Goal: Information Seeking & Learning: Compare options

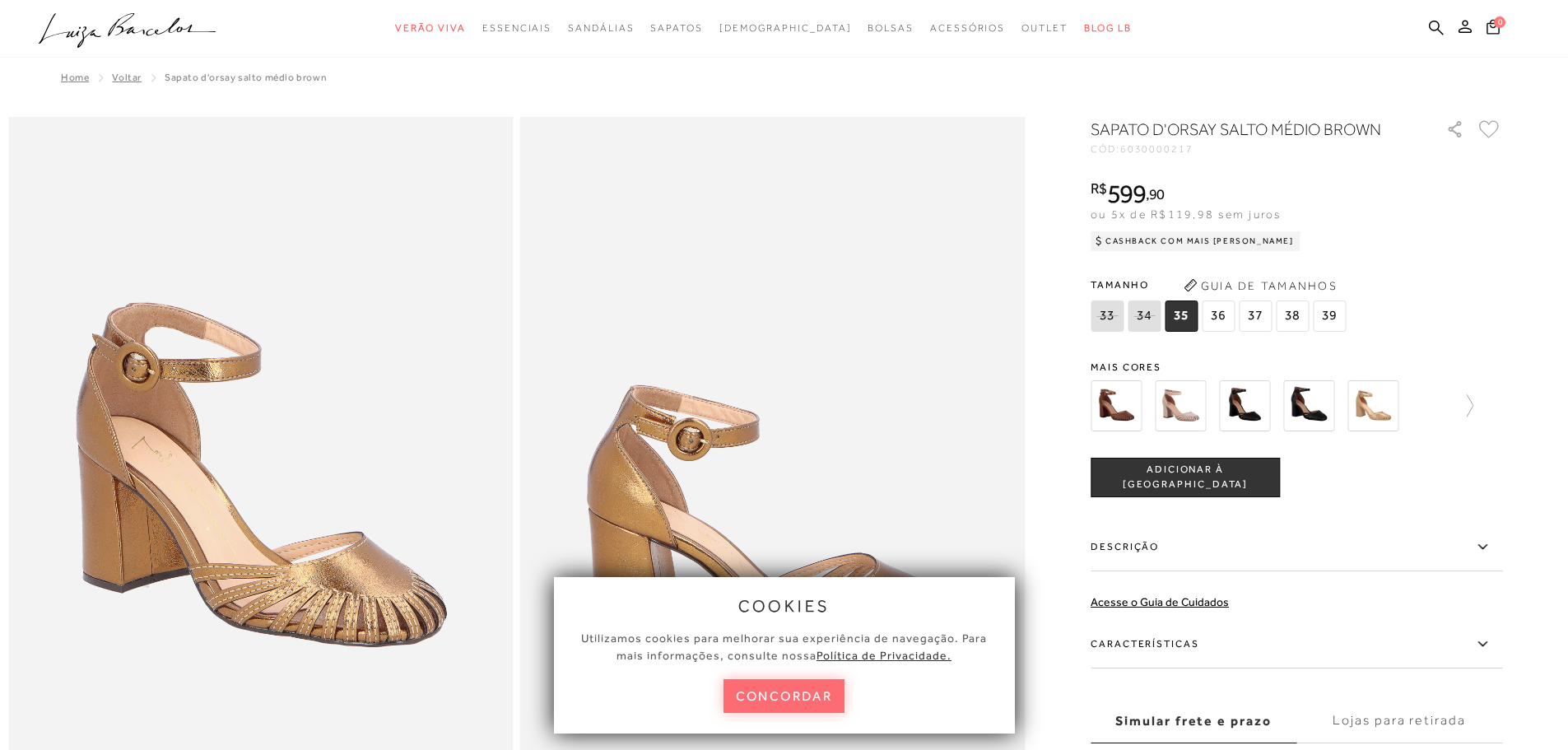
click at [775, 692] on button "concordar" at bounding box center [784, 696] width 121 height 33
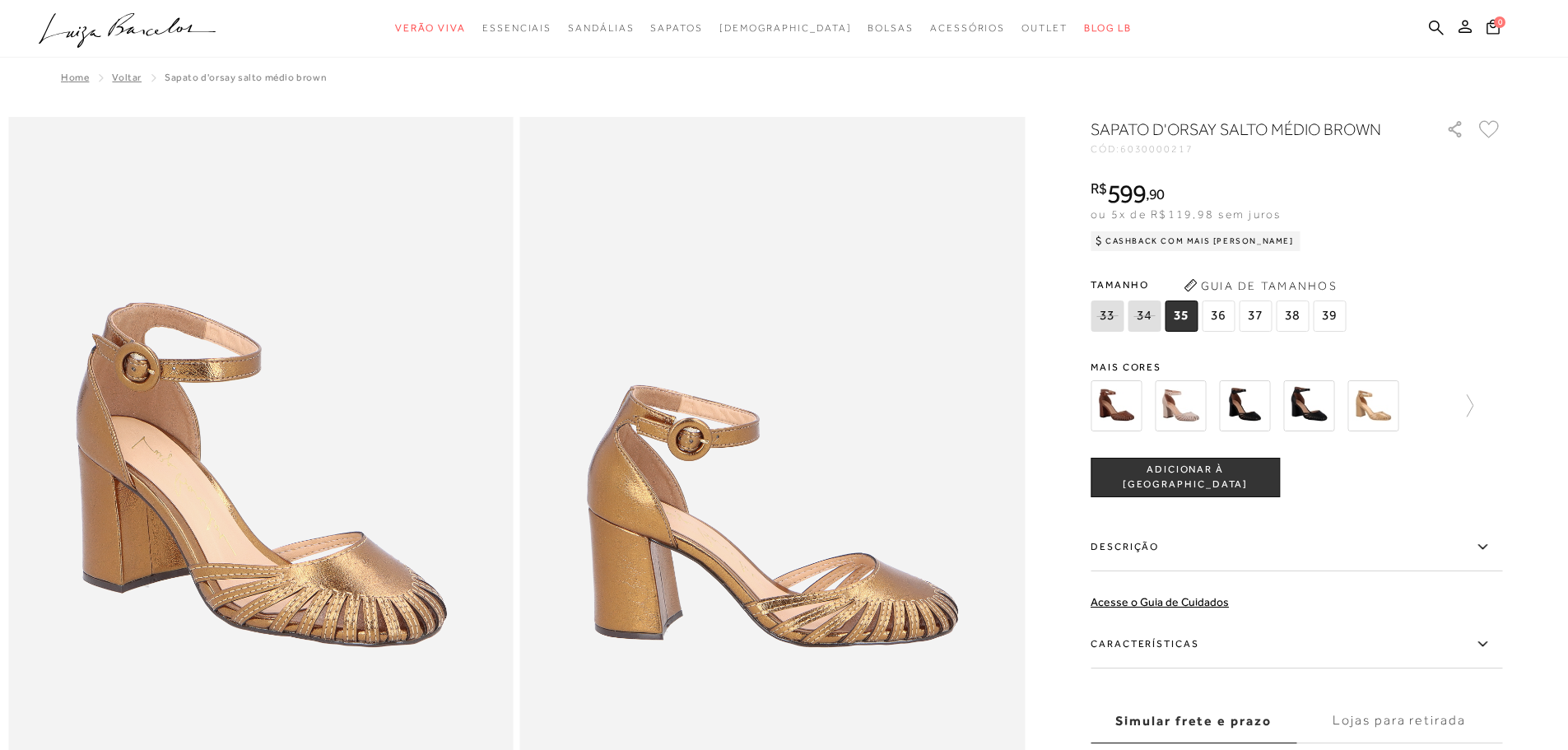
click at [1121, 400] on img at bounding box center [1115, 405] width 51 height 51
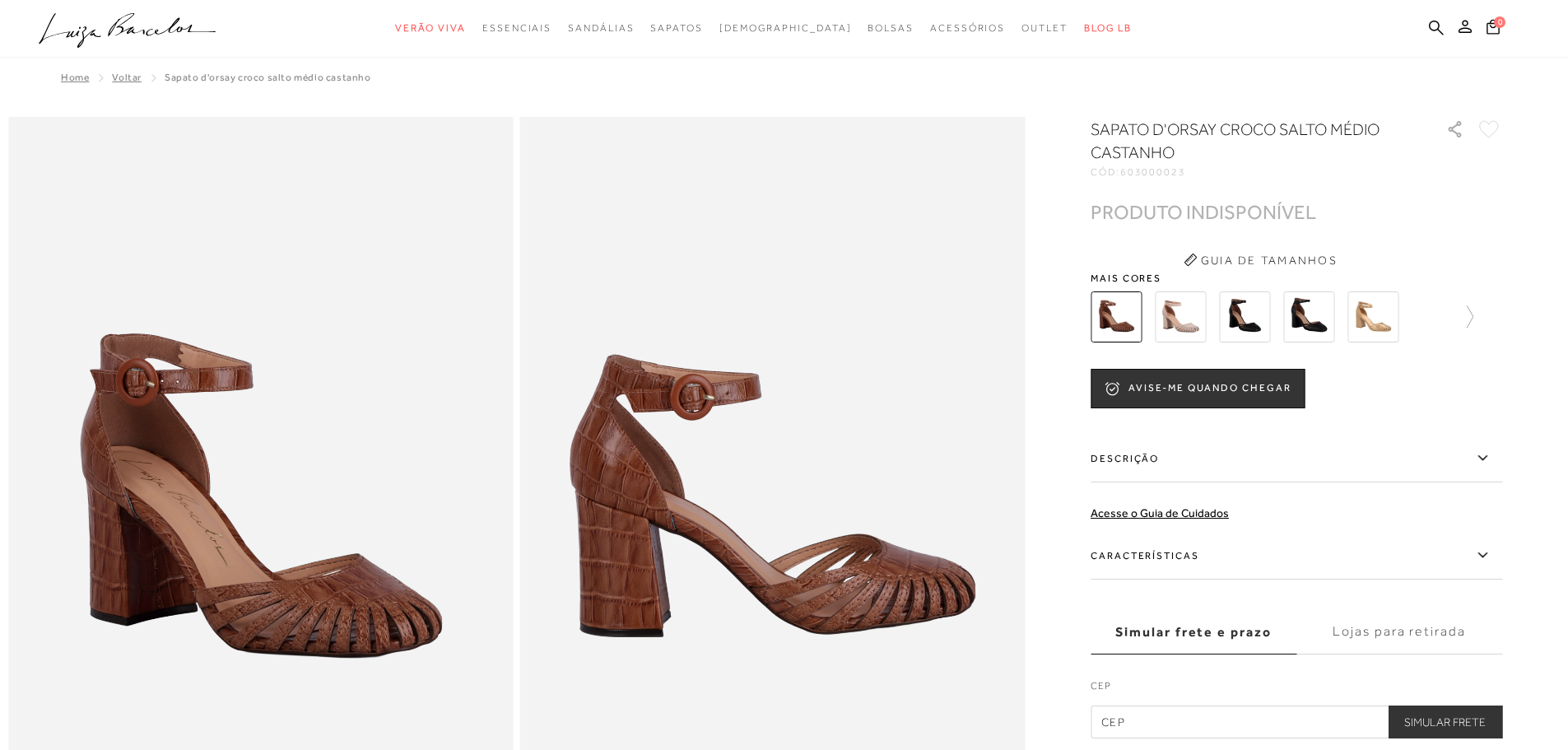
click at [1186, 309] on img at bounding box center [1180, 316] width 51 height 51
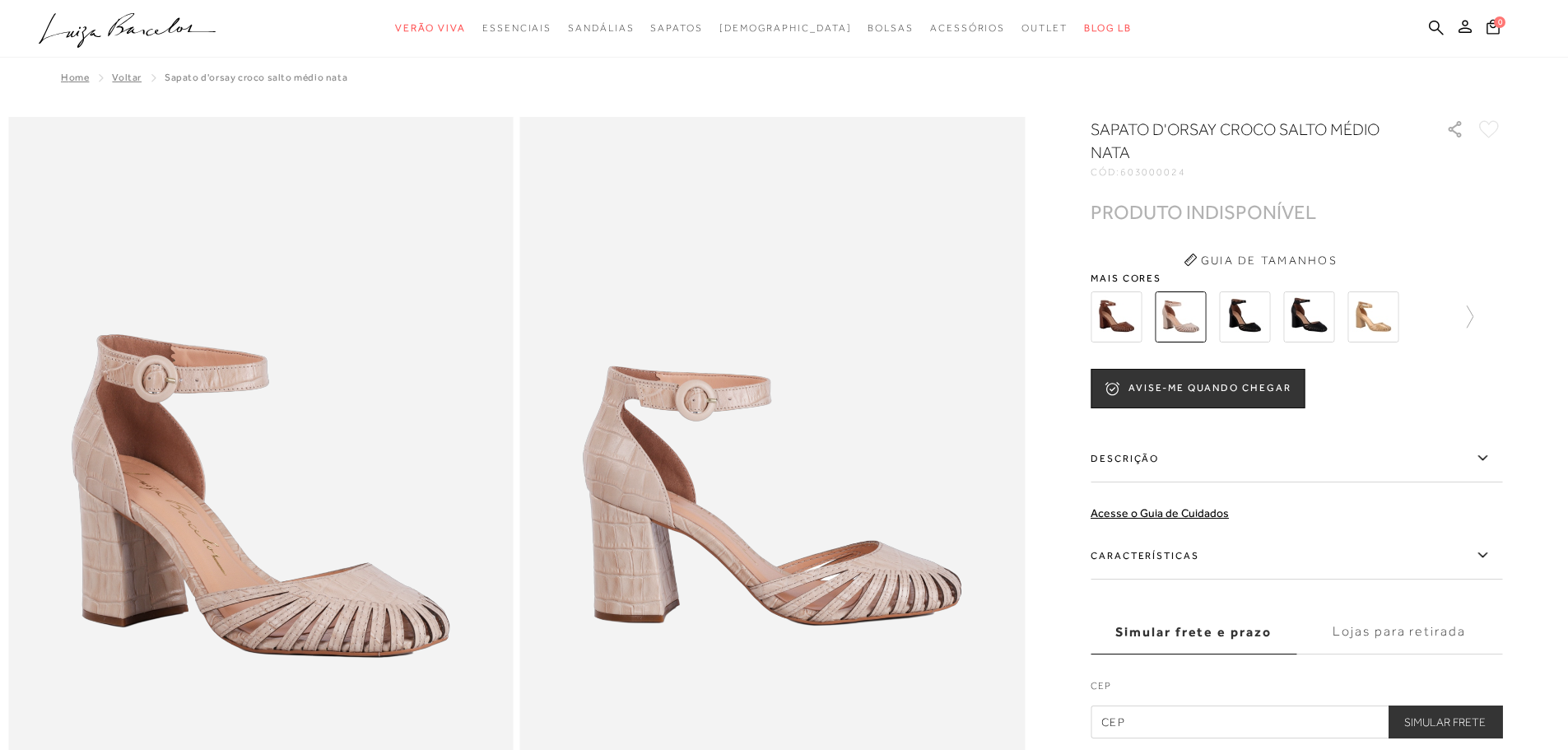
click at [1251, 318] on img at bounding box center [1244, 316] width 51 height 51
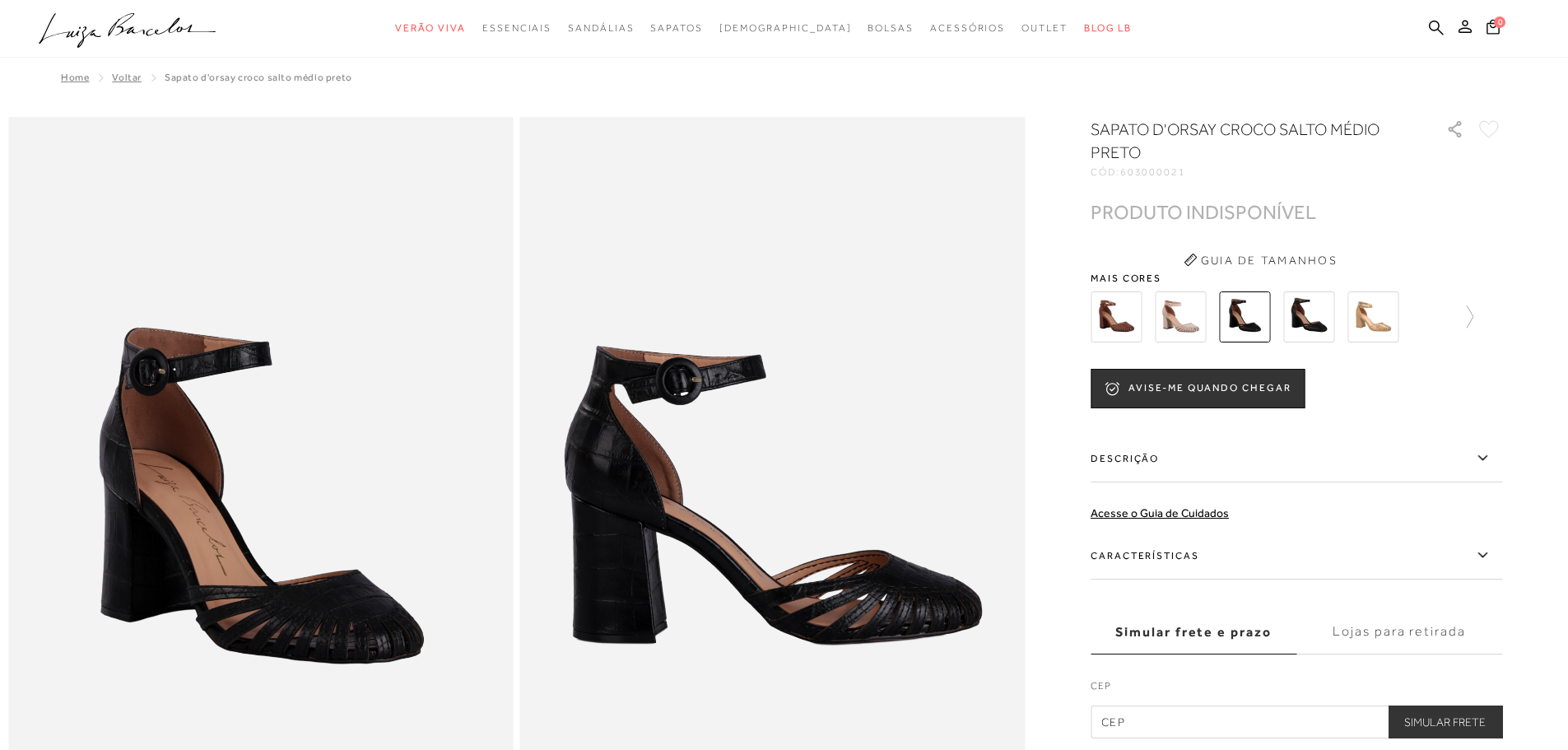
click at [1312, 316] on img at bounding box center [1308, 316] width 51 height 51
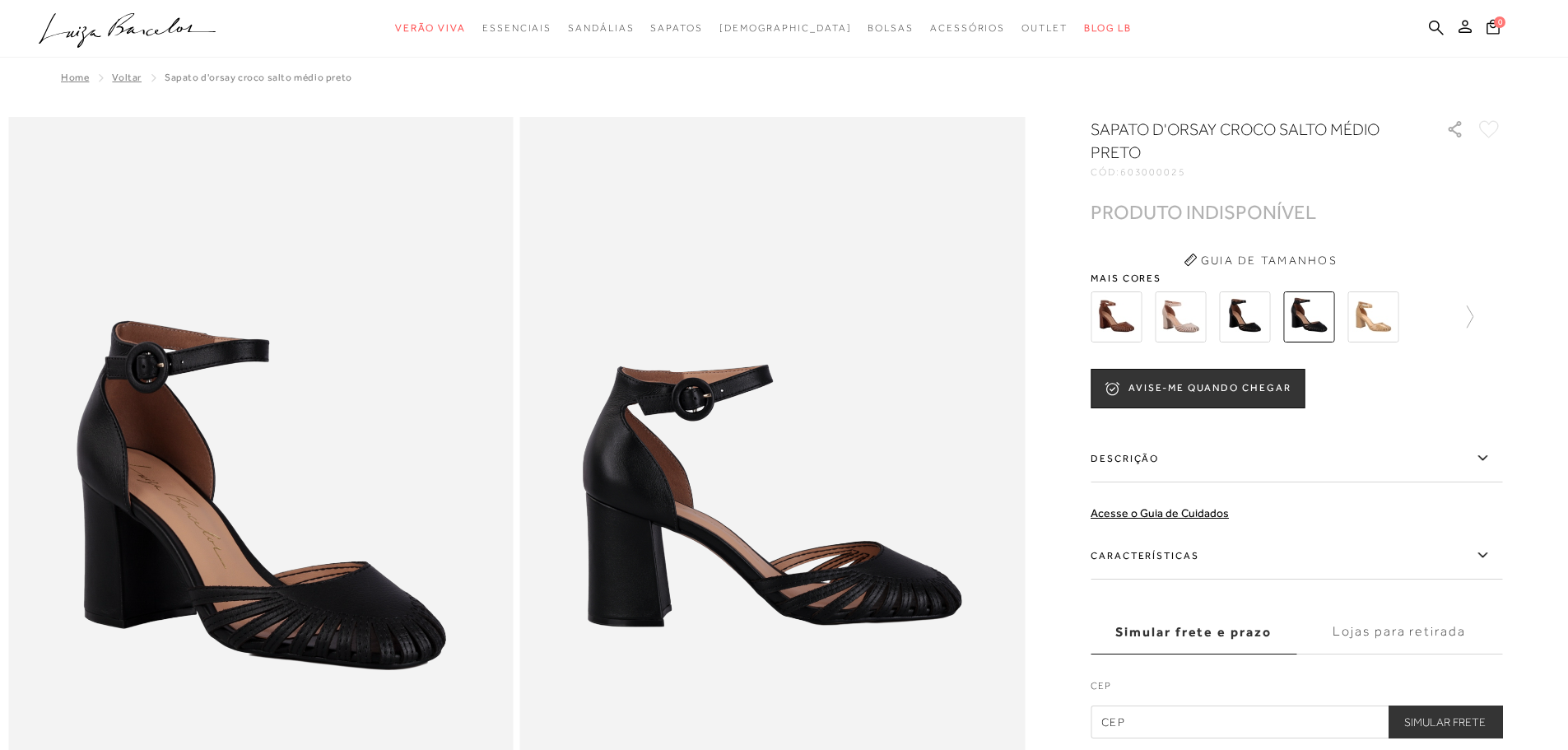
click at [1373, 314] on img at bounding box center [1373, 316] width 51 height 51
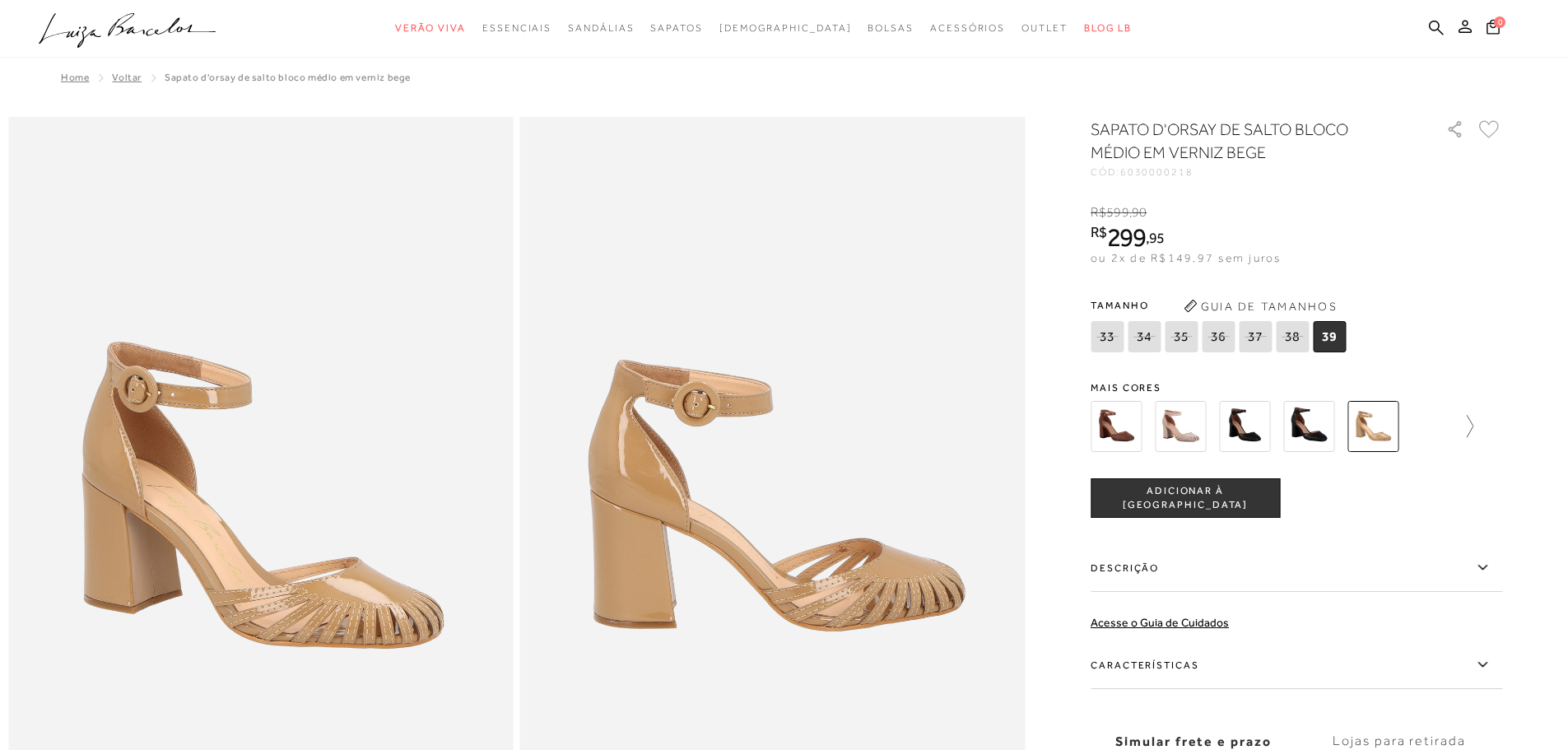
click at [1472, 429] on icon at bounding box center [1461, 426] width 23 height 23
click at [1162, 428] on img at bounding box center [1145, 426] width 51 height 51
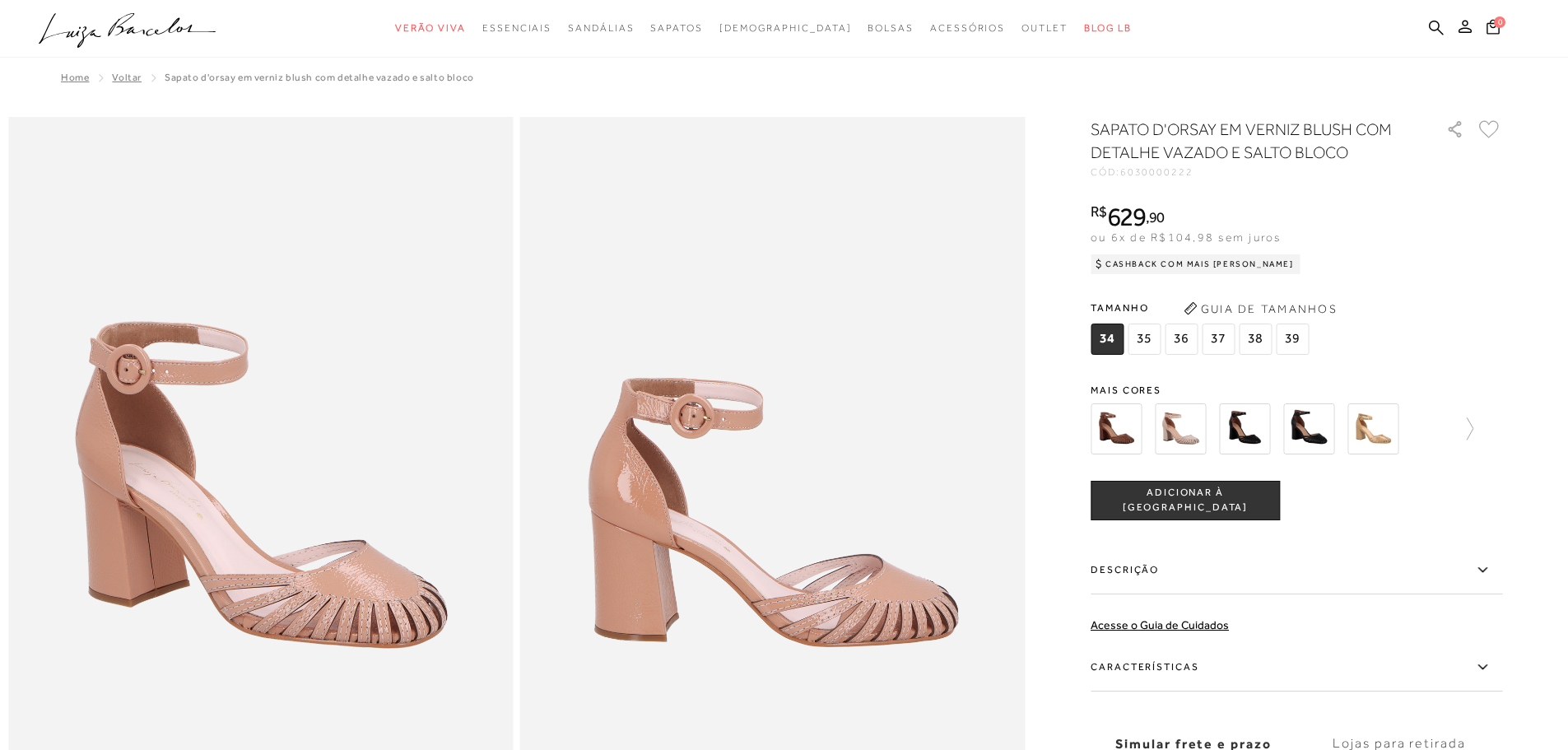
click at [1254, 422] on img at bounding box center [1244, 428] width 51 height 51
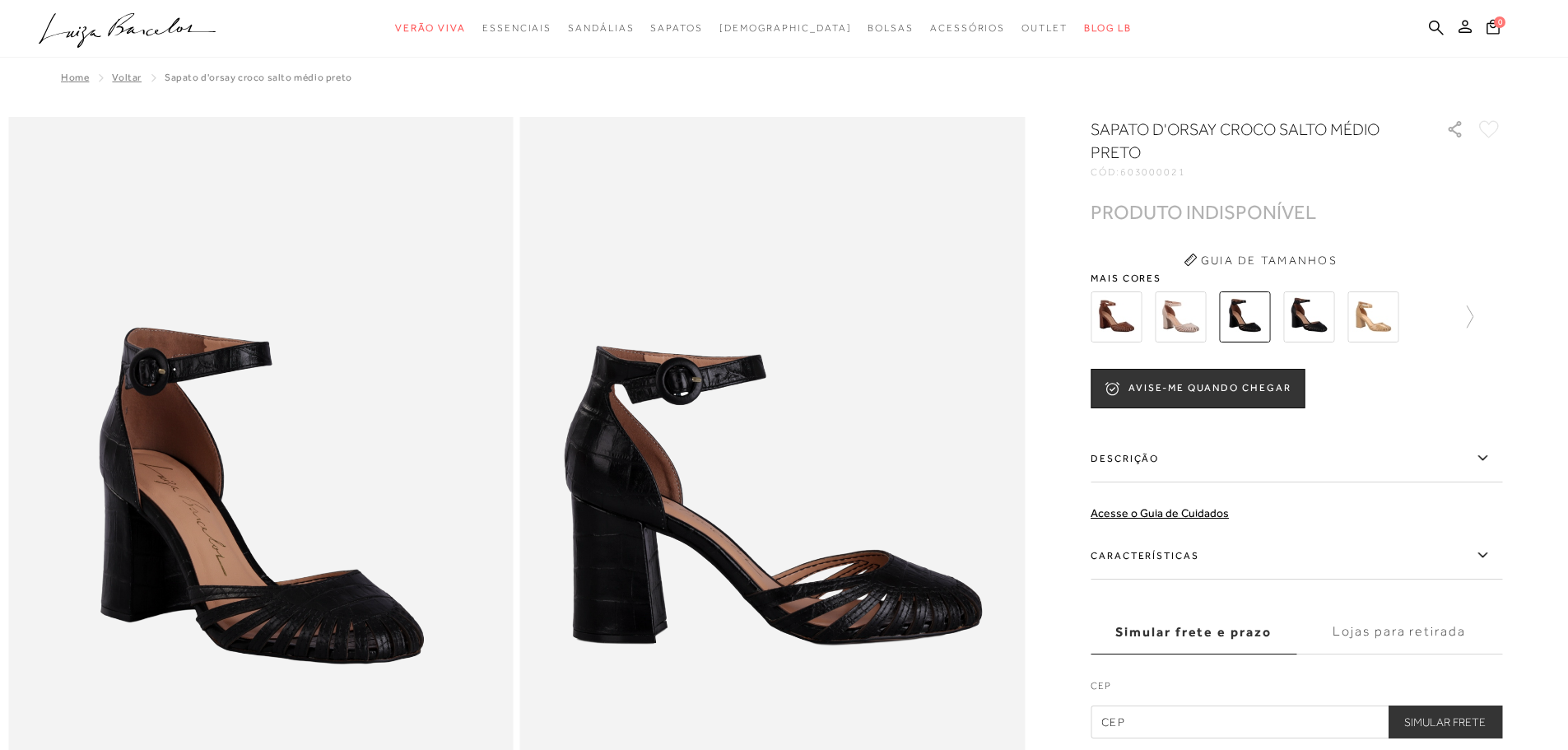
click at [1485, 318] on div at bounding box center [1296, 317] width 412 height 61
click at [1473, 316] on icon at bounding box center [1461, 316] width 23 height 23
click at [1411, 315] on img at bounding box center [1402, 316] width 51 height 51
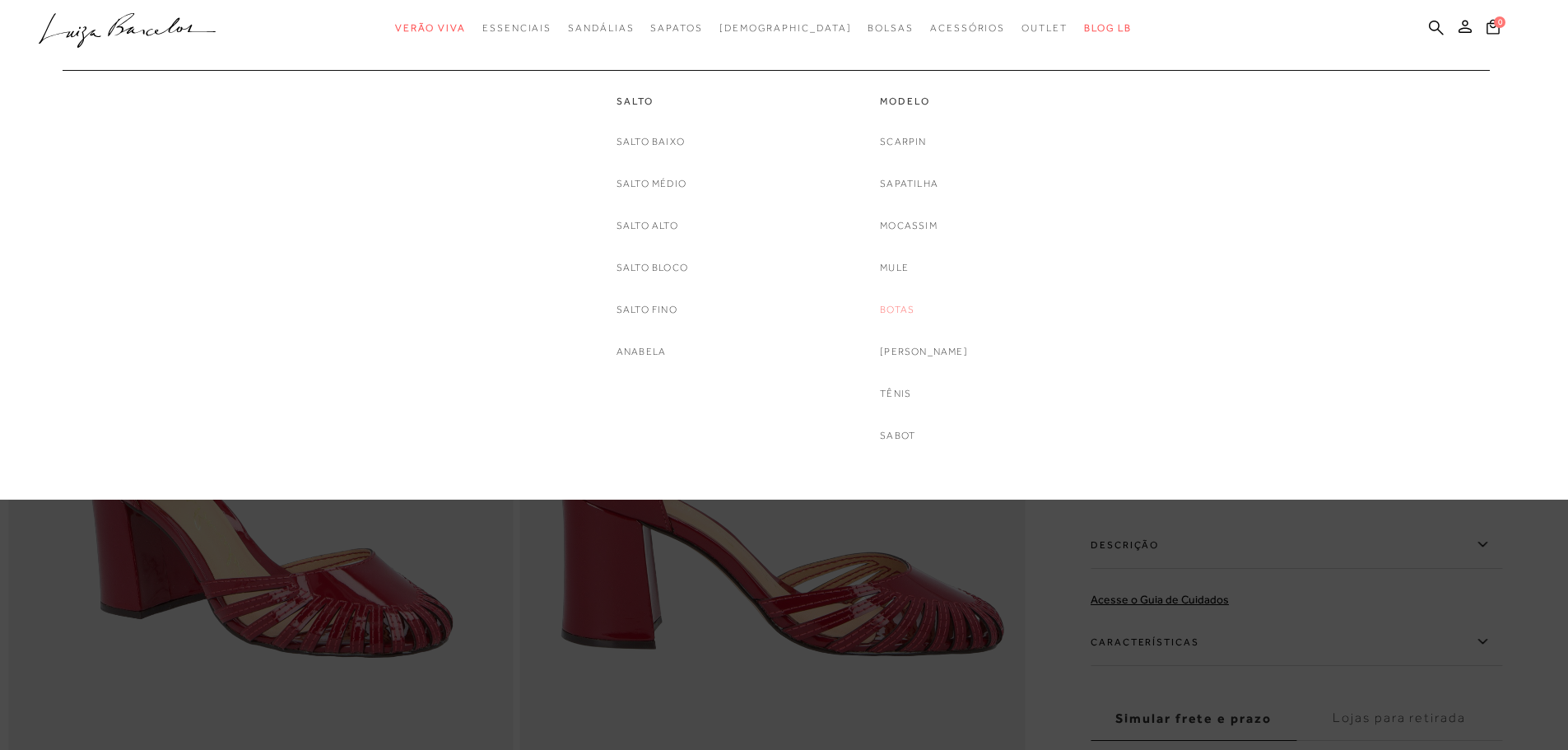
click at [914, 302] on link "Botas" at bounding box center [897, 310] width 34 height 18
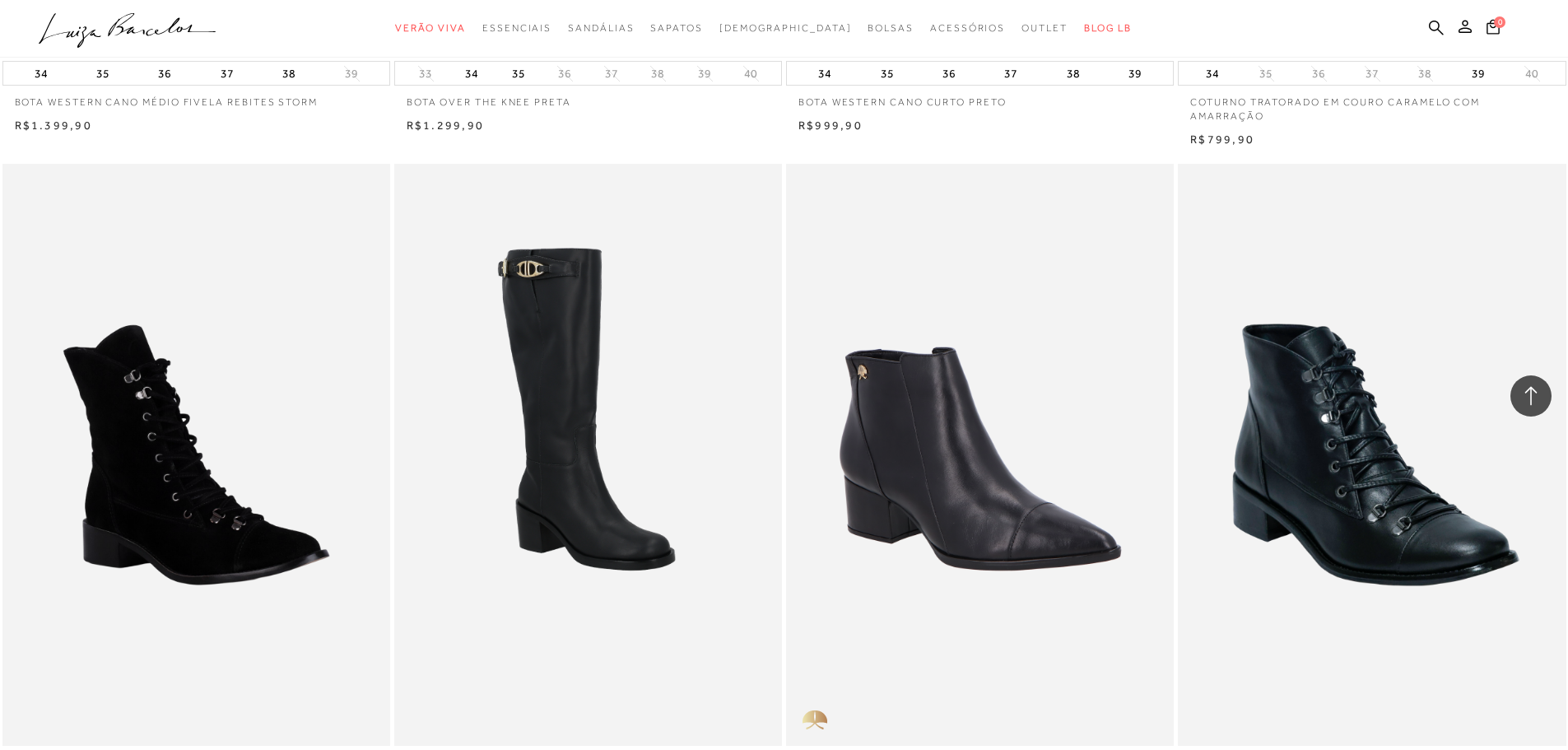
scroll to position [3705, 0]
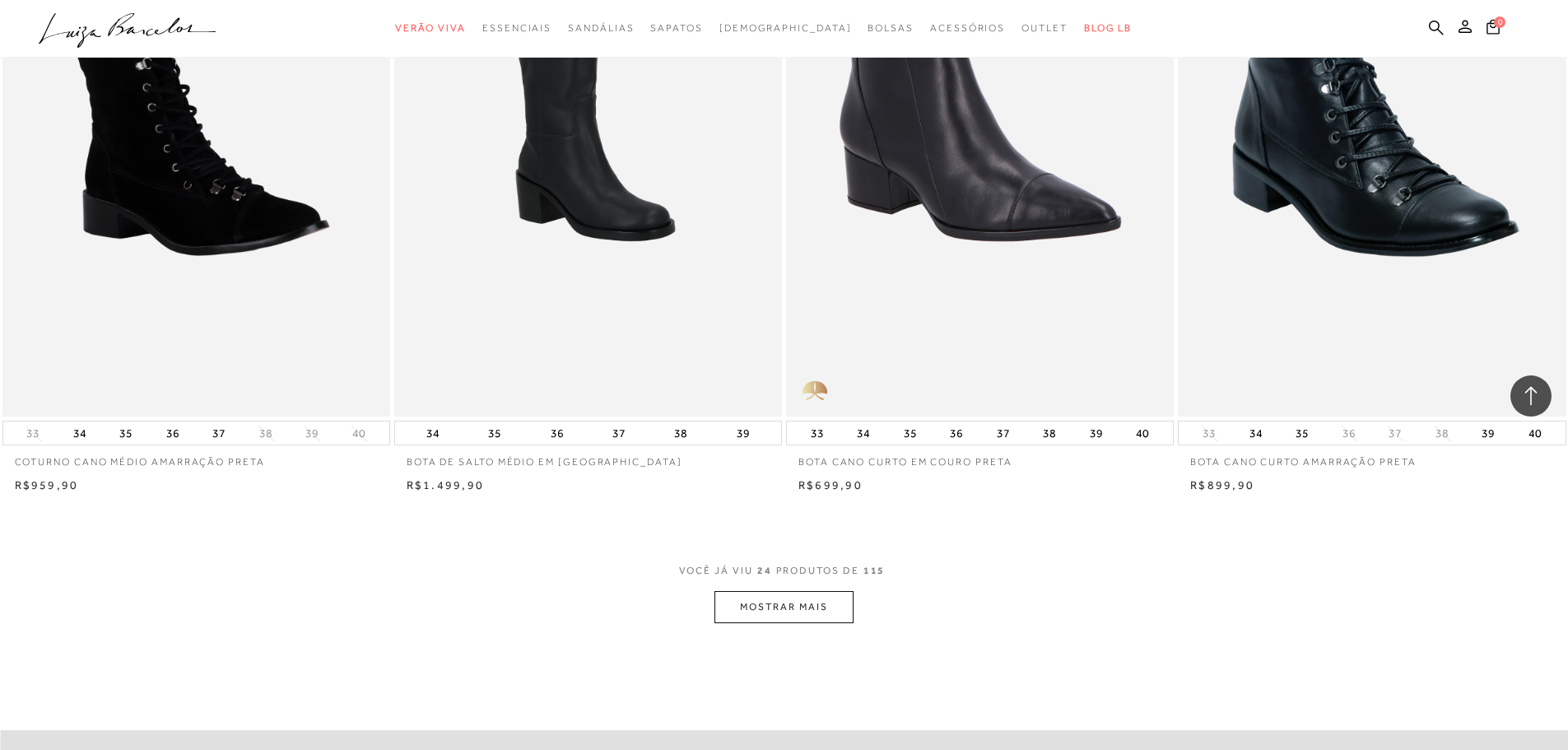
click at [778, 604] on button "MOSTRAR MAIS" at bounding box center [784, 607] width 138 height 32
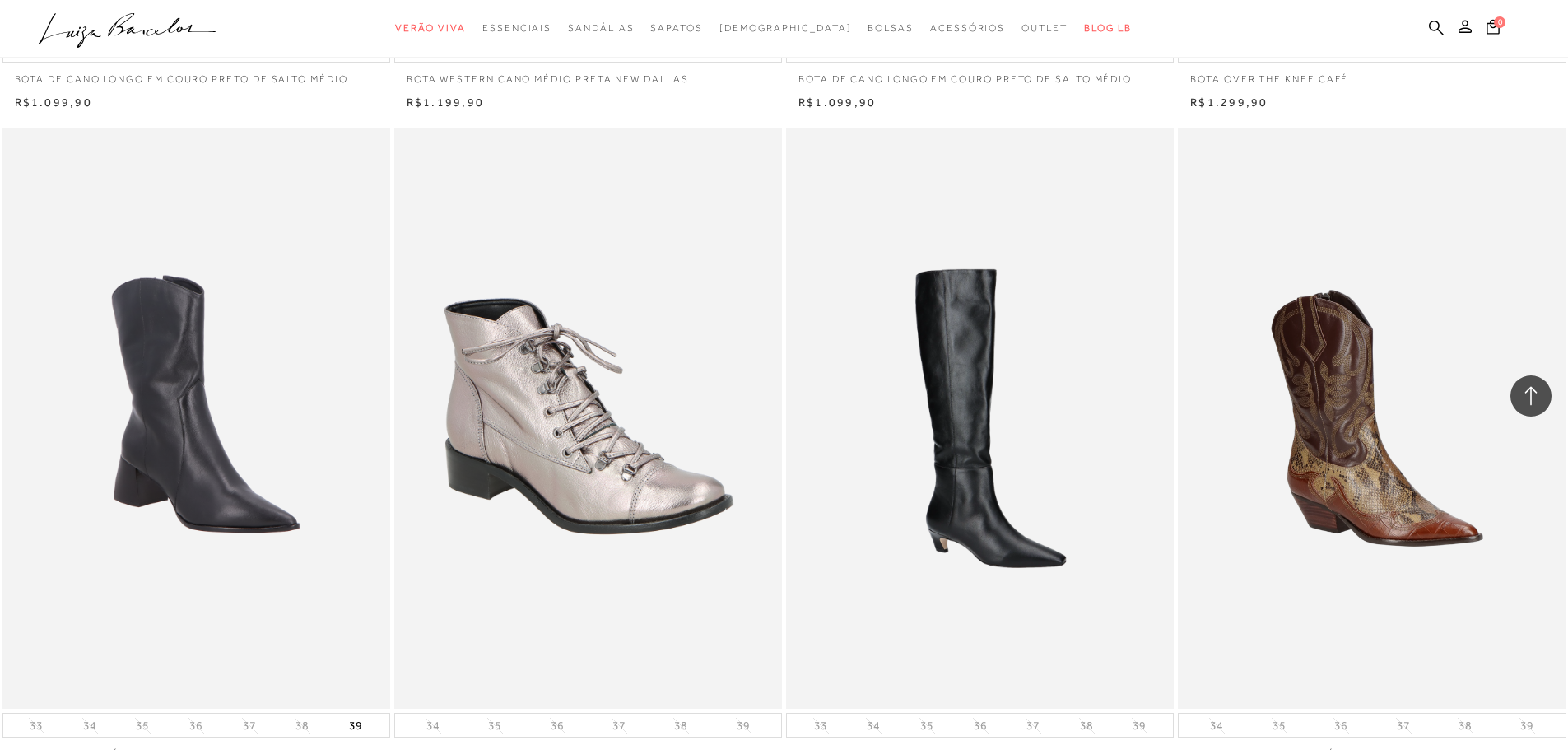
scroll to position [7902, 0]
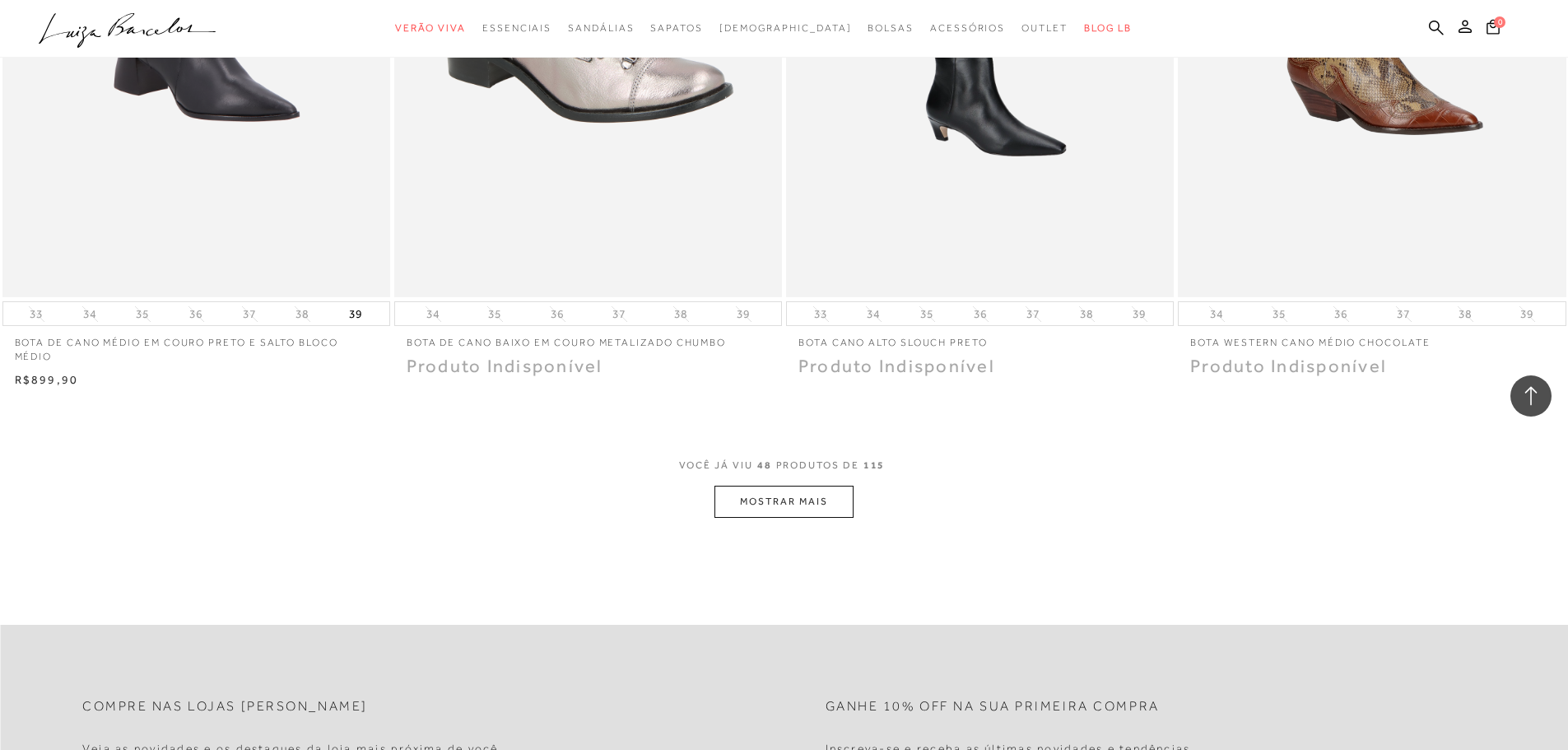
click at [763, 493] on button "MOSTRAR MAIS" at bounding box center [784, 502] width 138 height 32
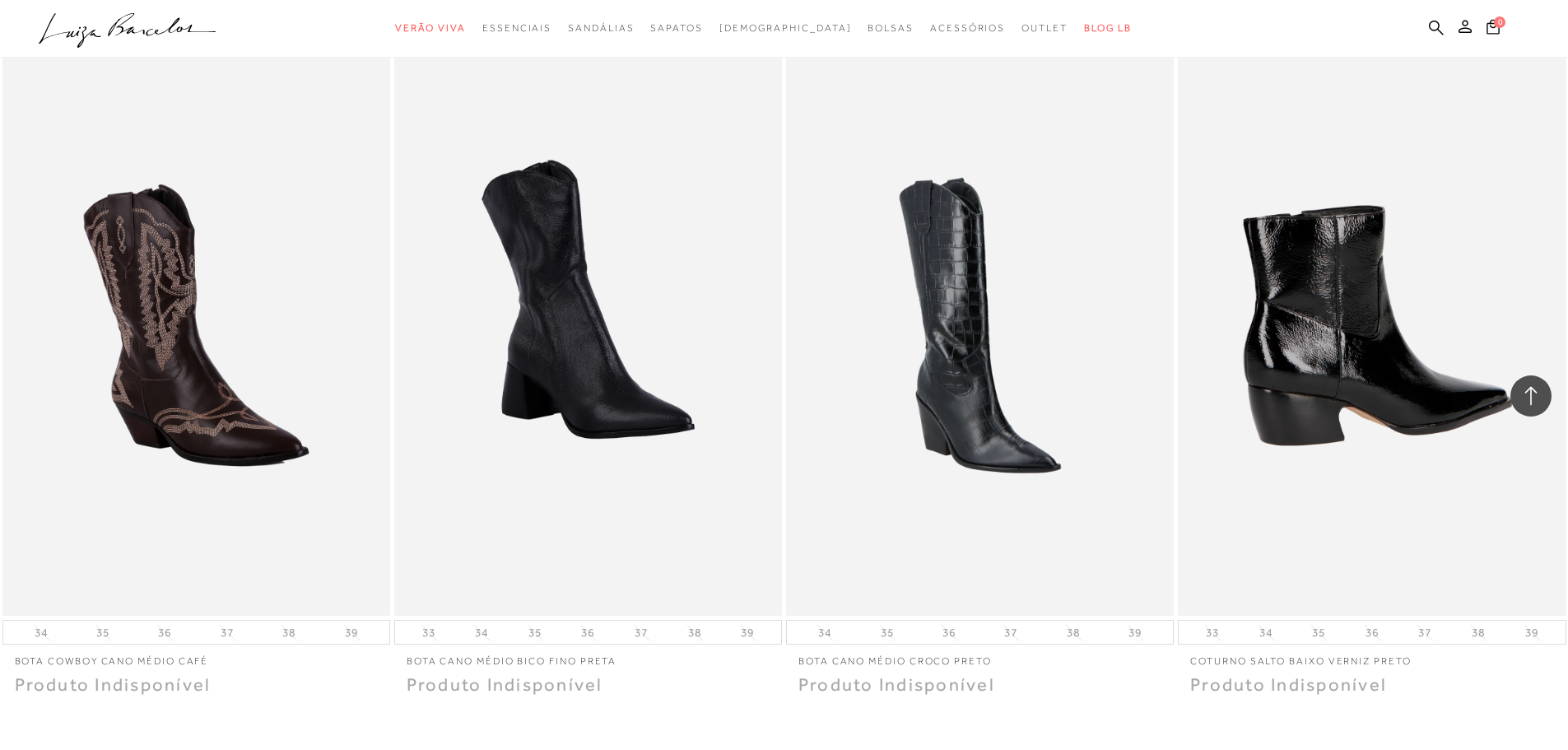
scroll to position [12018, 0]
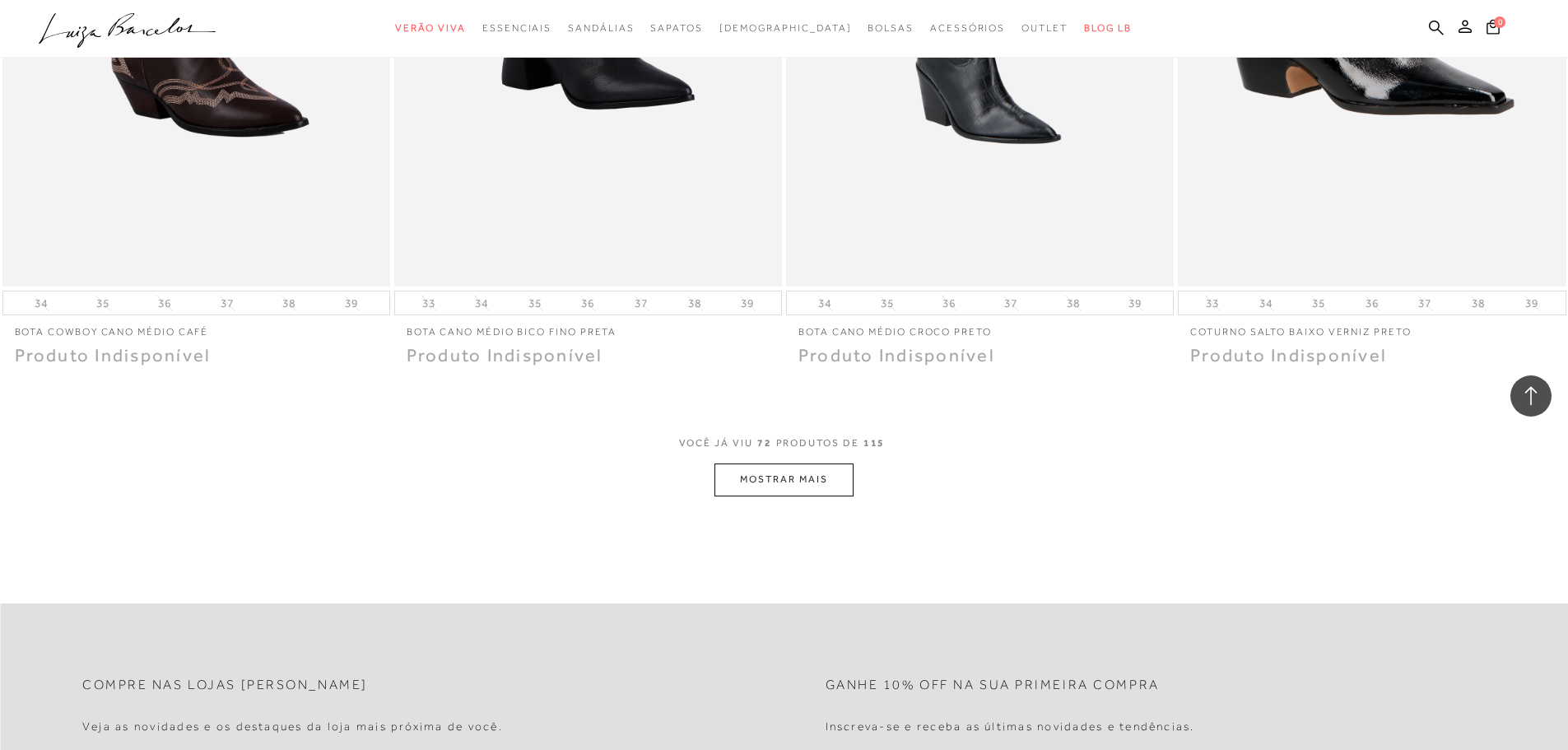
click at [795, 464] on button "MOSTRAR MAIS" at bounding box center [784, 479] width 138 height 32
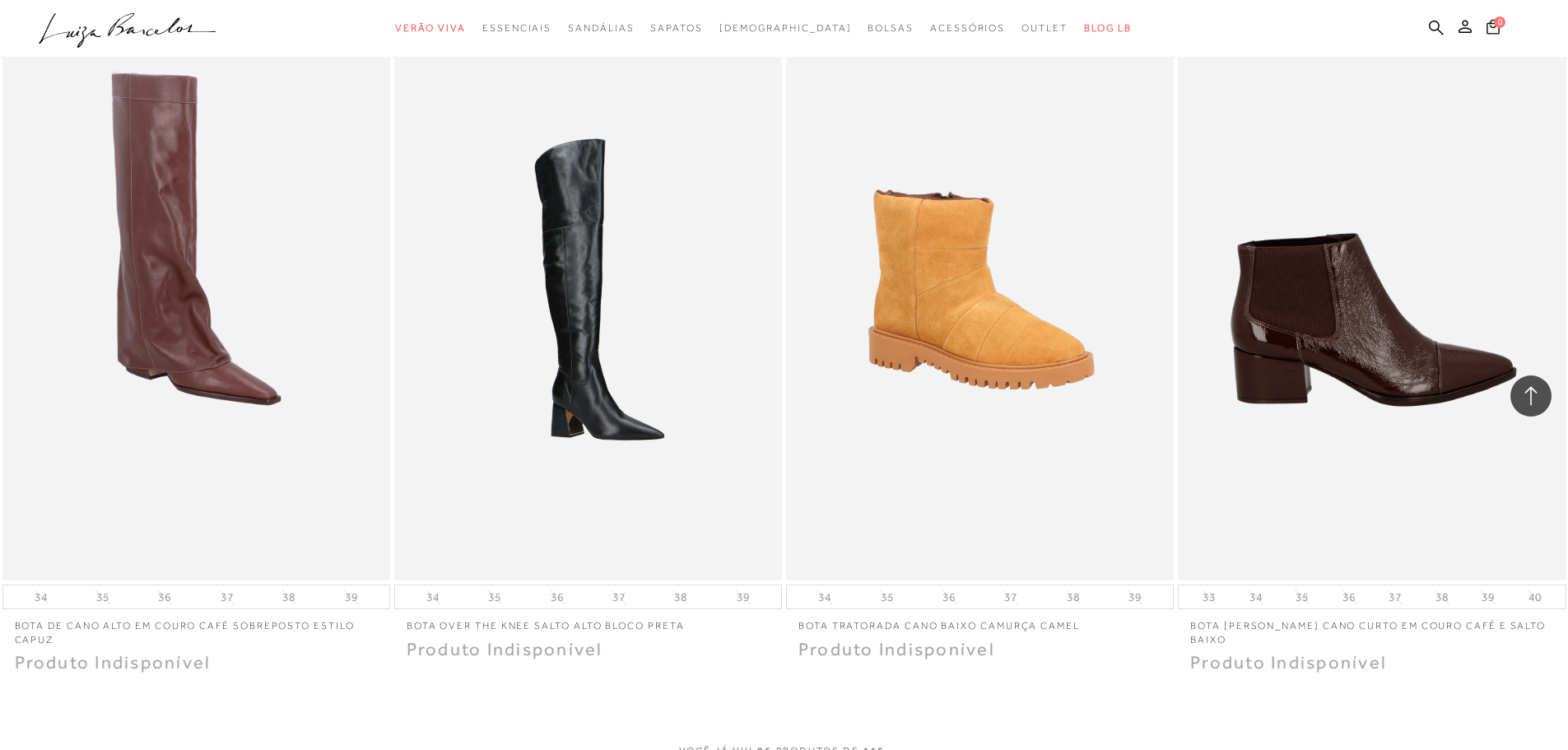
scroll to position [16134, 0]
